Goal: Task Accomplishment & Management: Manage account settings

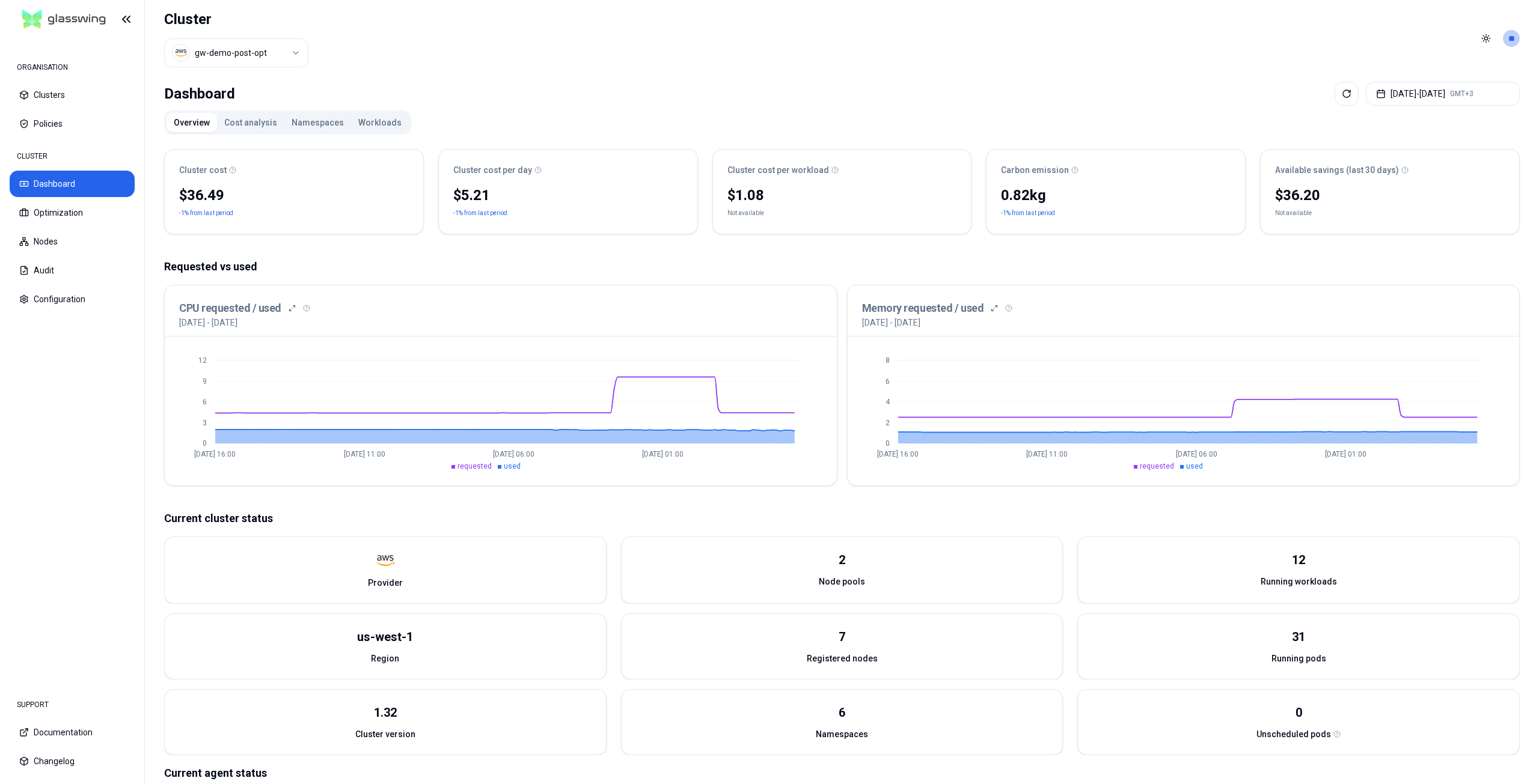
scroll to position [99, 0]
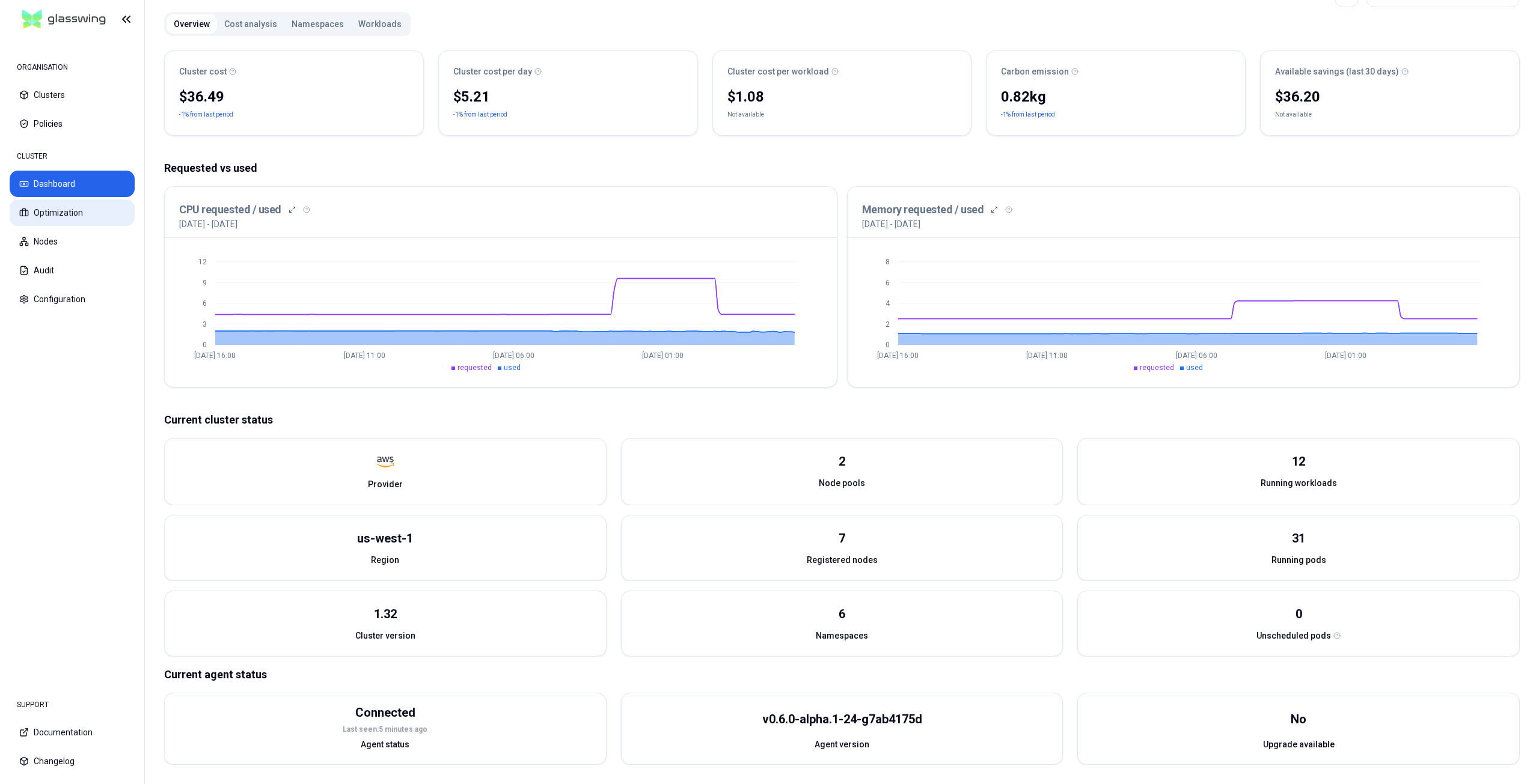
click at [65, 214] on button "Optimization" at bounding box center [73, 213] width 125 height 26
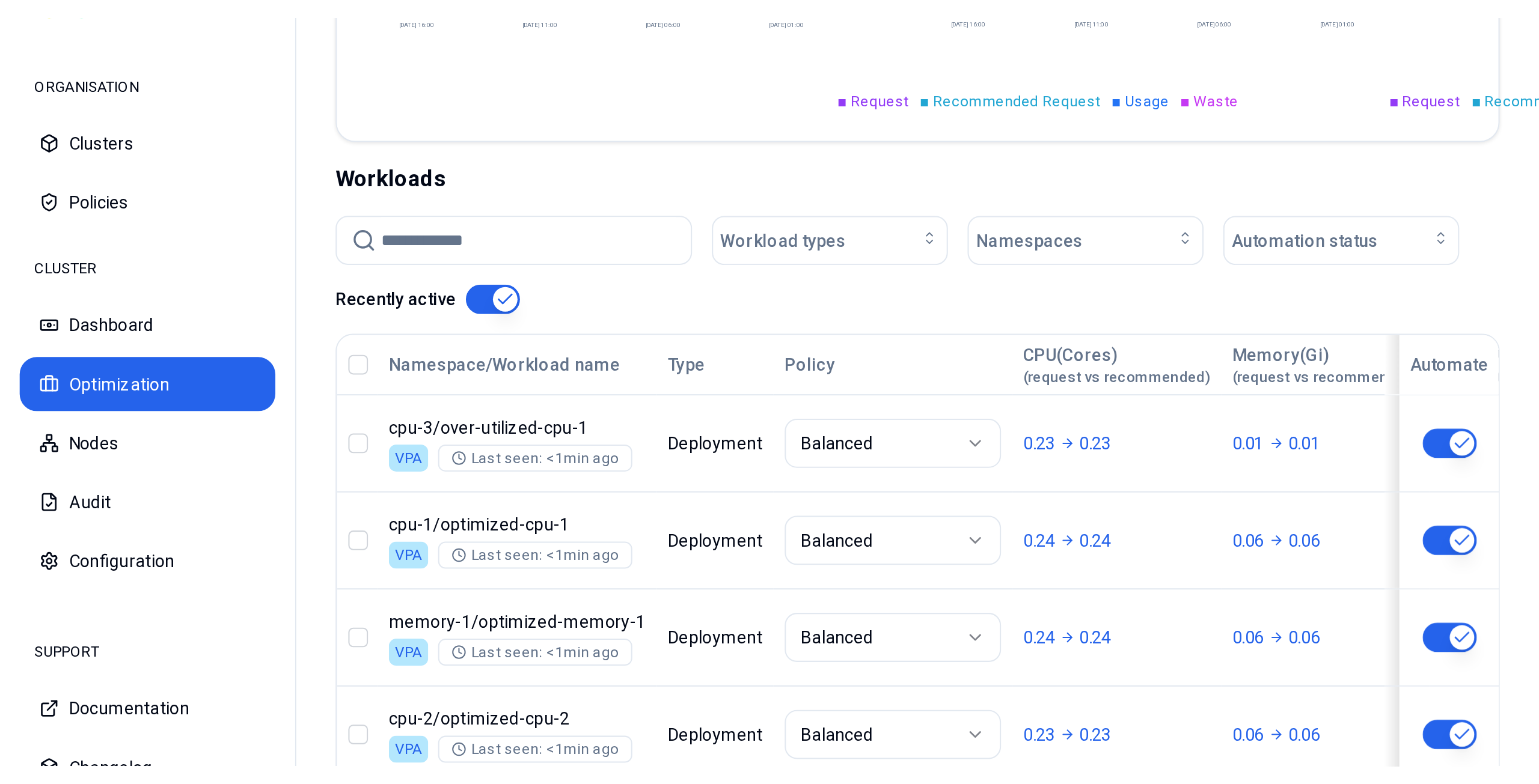
scroll to position [26, 0]
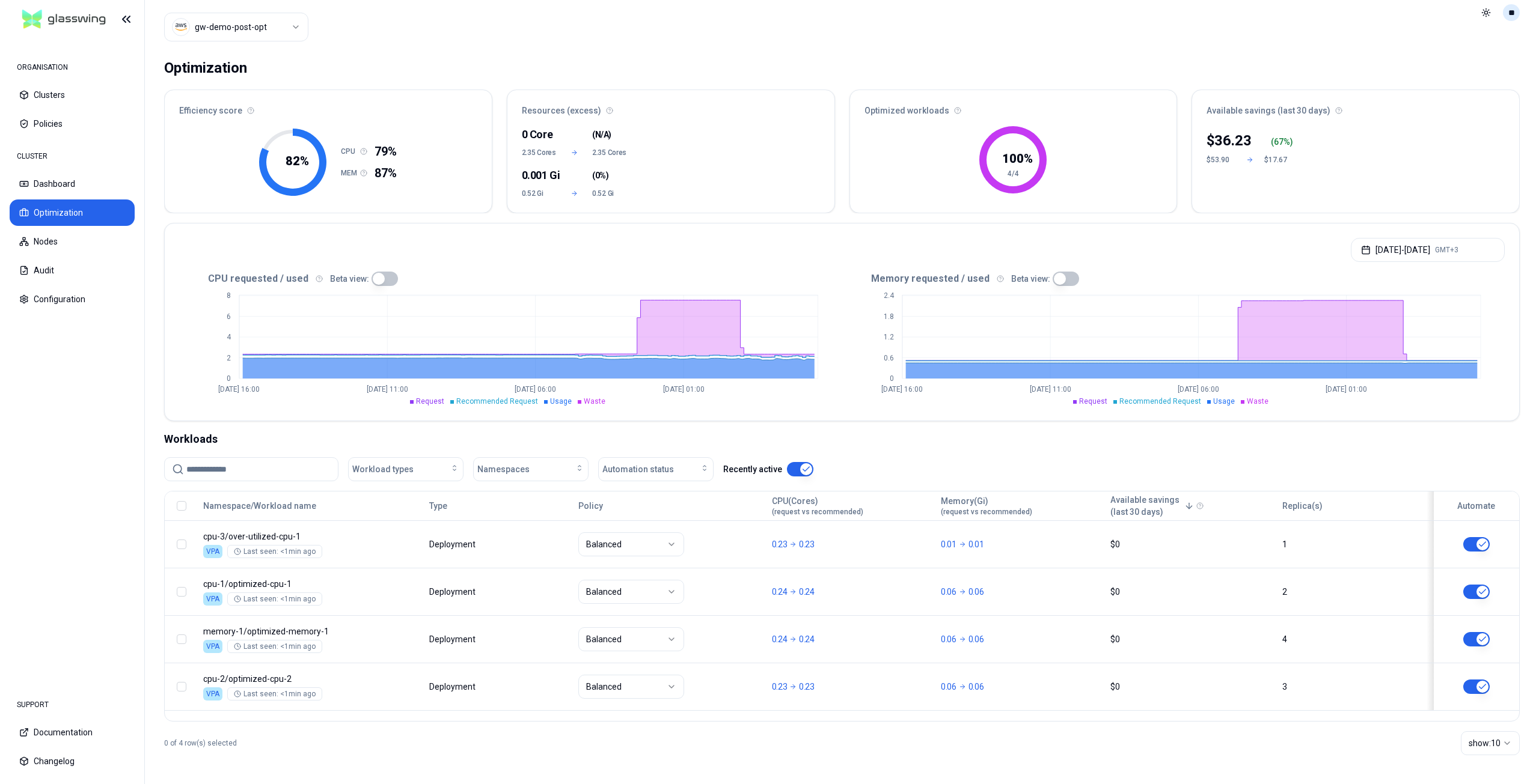
click at [1515, 17] on html "ORGANISATION Clusters Policies CLUSTER Dashboard Optimization Nodes Audit Confi…" at bounding box center [770, 392] width 1539 height 784
click at [1395, 65] on div "Settings" at bounding box center [1452, 73] width 129 height 19
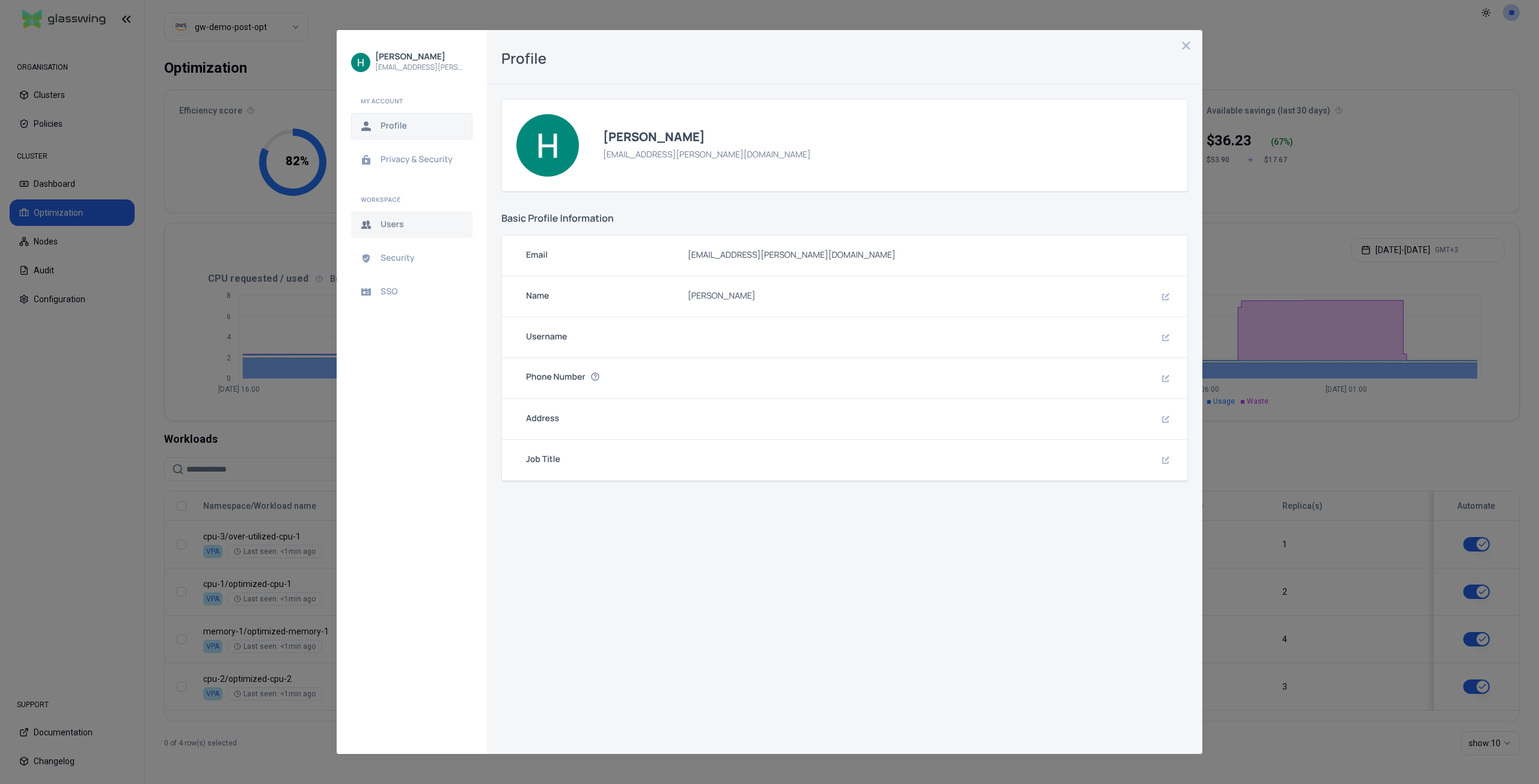
click at [393, 227] on span "Users" at bounding box center [421, 225] width 82 height 10
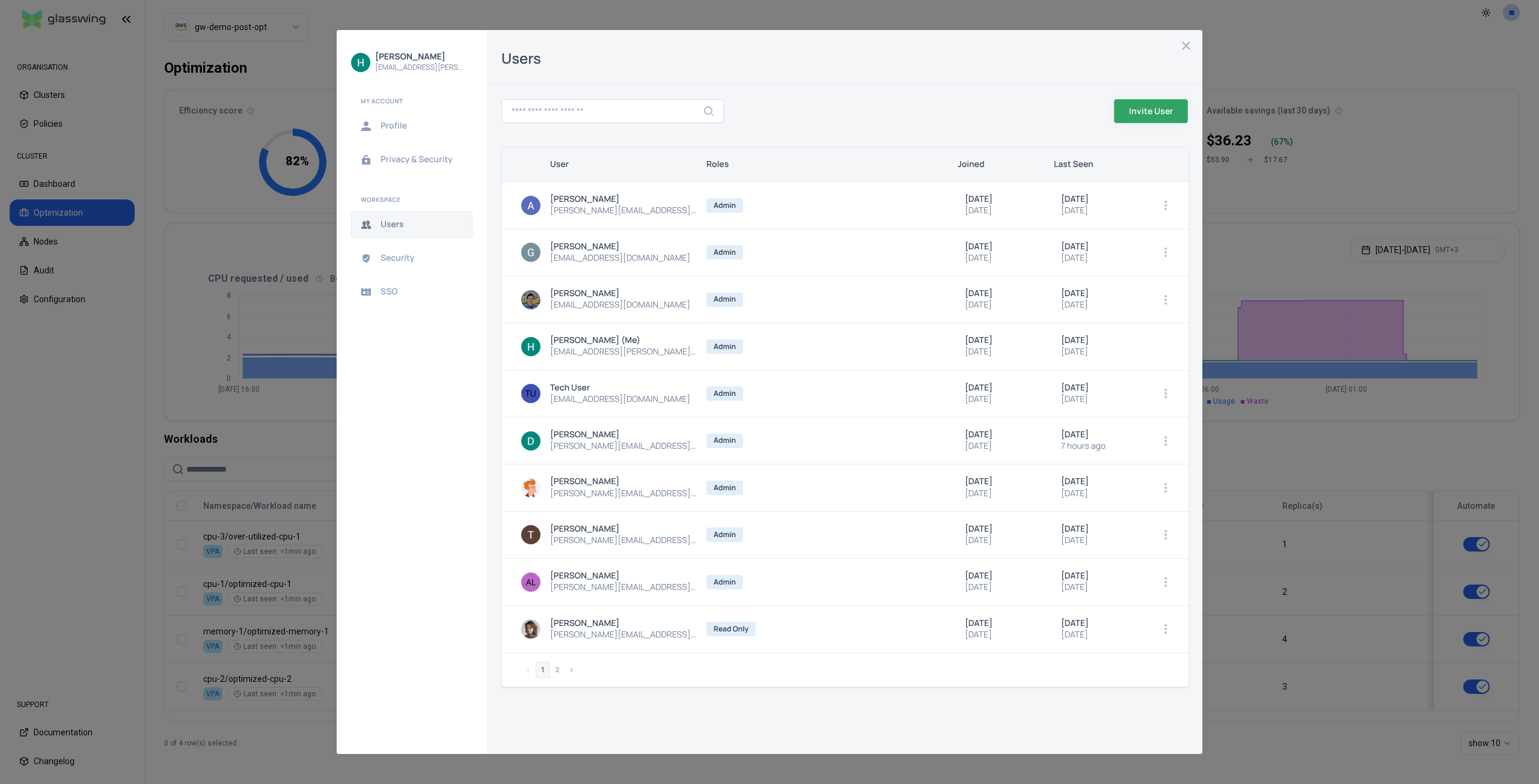
click at [0, 0] on span "Invite User" at bounding box center [0, 0] width 0 height 0
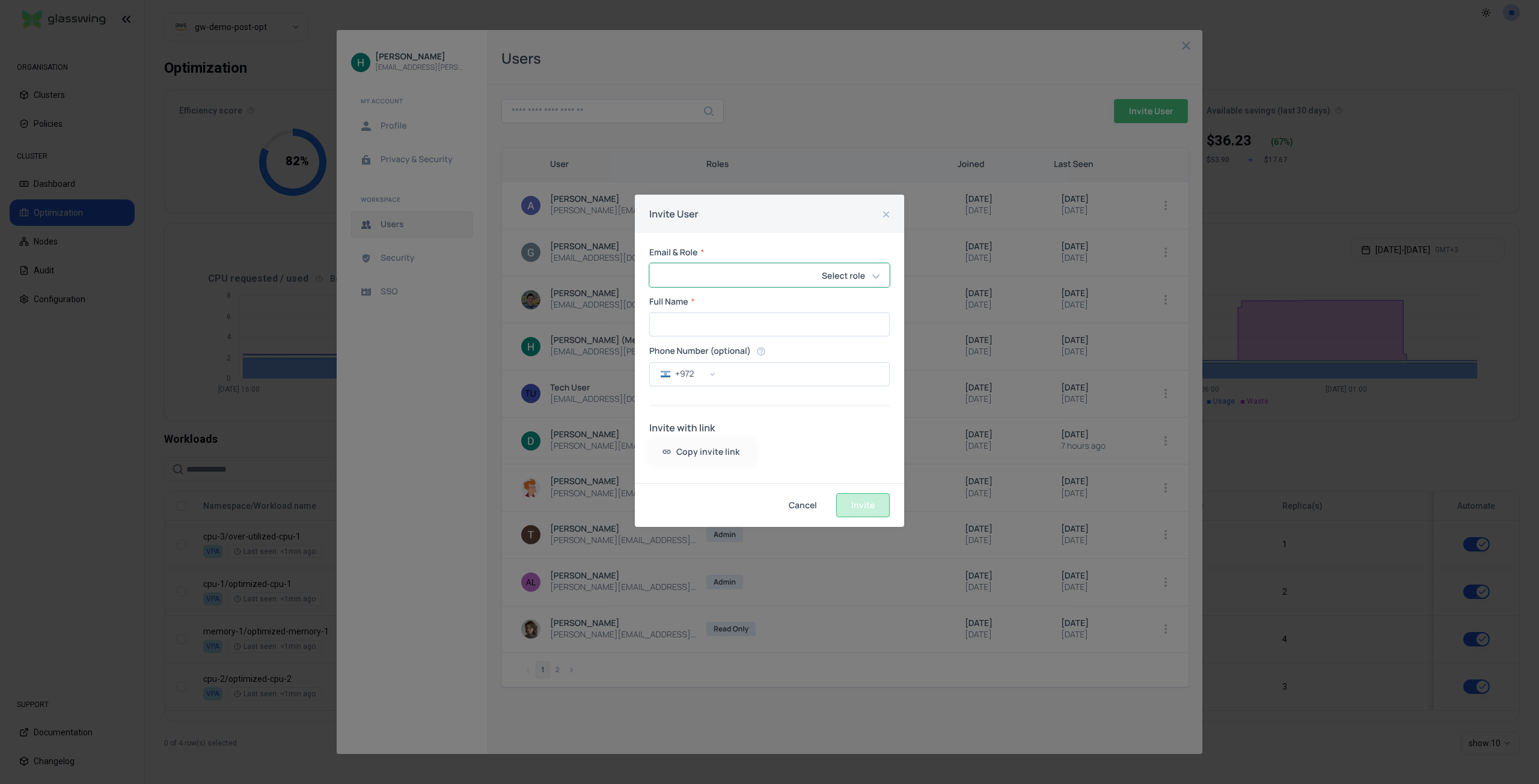
click at [837, 784] on div "[PERSON_NAME] [EMAIL_ADDRESS][PERSON_NAME][DOMAIN_NAME] My Account Profile Priv…" at bounding box center [770, 784] width 1539 height 0
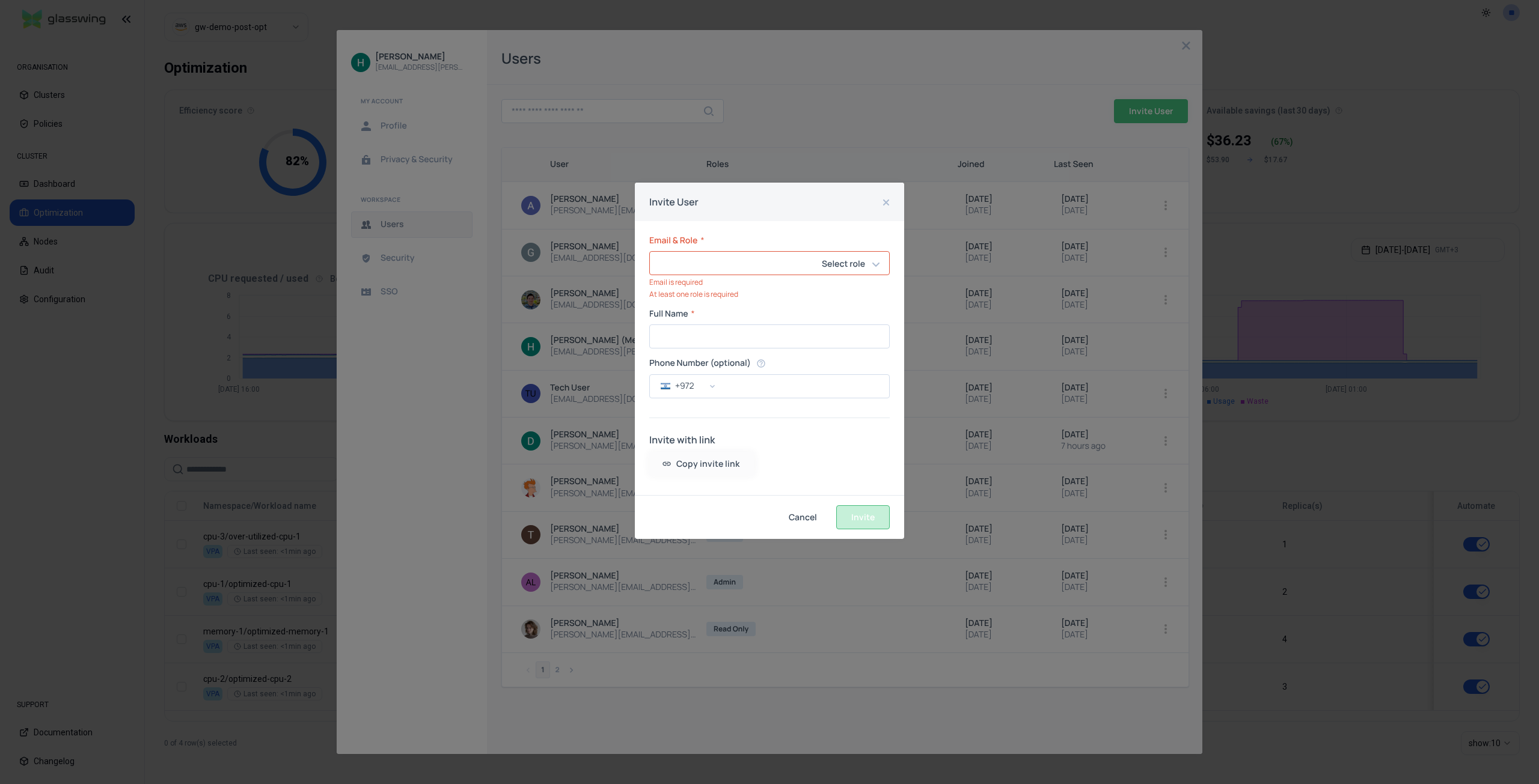
click at [854, 473] on div "Invite with link Copy invite link" at bounding box center [770, 454] width 241 height 43
click at [0, 0] on span "Cancel" at bounding box center [0, 0] width 0 height 0
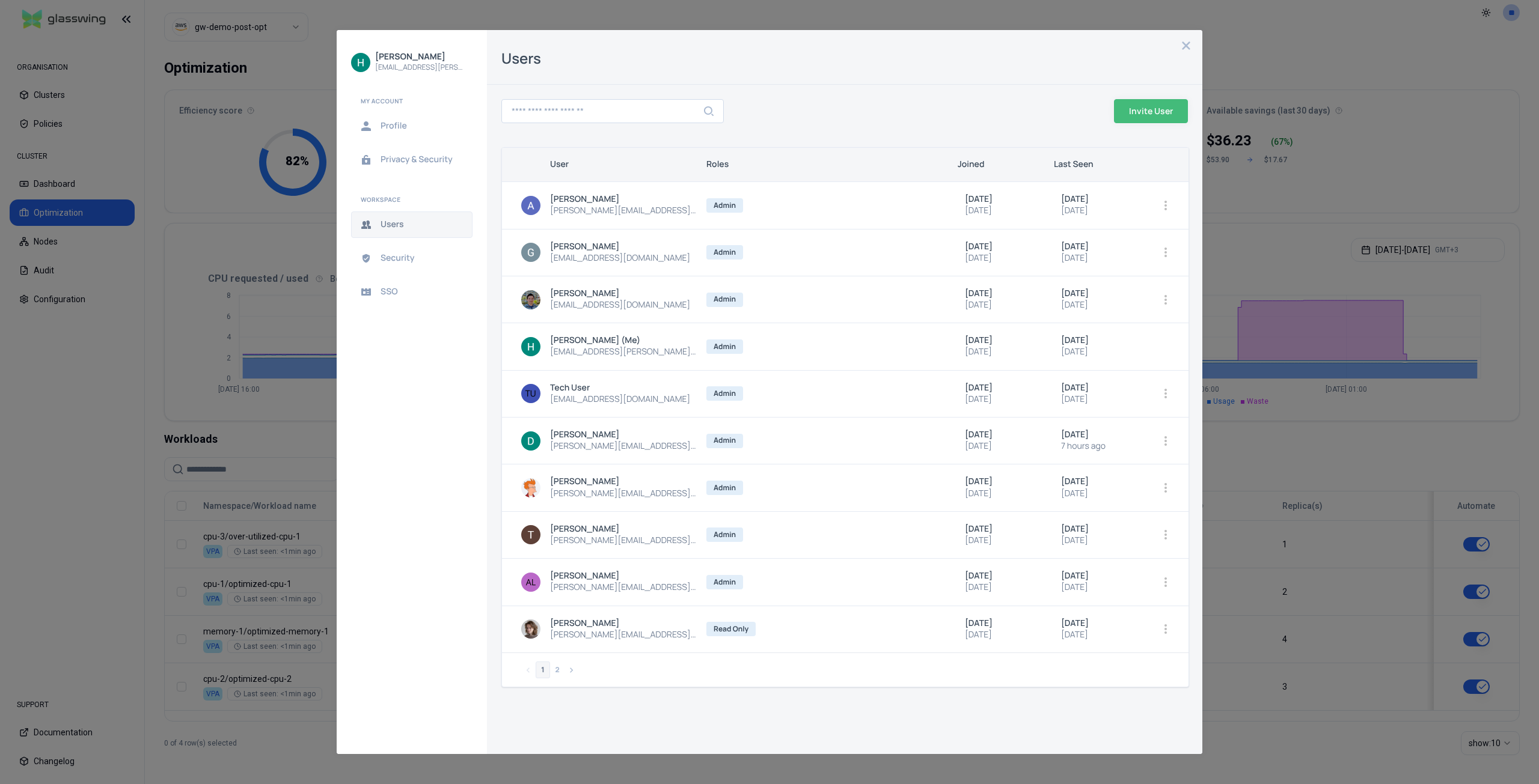
click at [1186, 50] on icon "close admin-box" at bounding box center [1187, 46] width 10 height 10
